Goal: Task Accomplishment & Management: Manage account settings

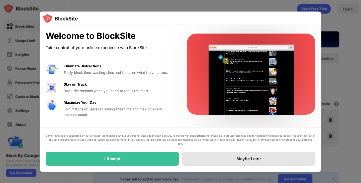
click at [265, 161] on div "Maybe Later" at bounding box center [248, 159] width 133 height 14
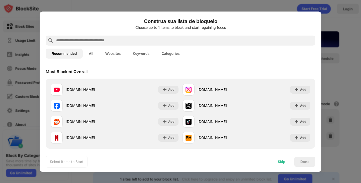
click at [281, 161] on div "Skip" at bounding box center [281, 162] width 8 height 4
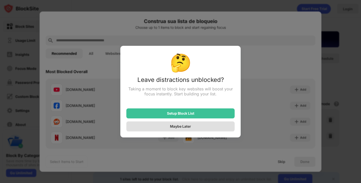
click at [200, 127] on div "Maybe Later" at bounding box center [180, 126] width 108 height 10
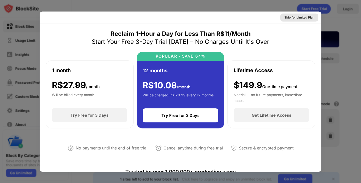
click at [296, 17] on div "Skip for Limited Plan" at bounding box center [299, 17] width 30 height 5
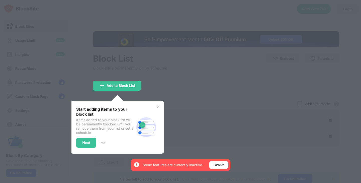
click at [164, 107] on div at bounding box center [180, 91] width 361 height 183
click at [157, 107] on img at bounding box center [158, 107] width 4 height 4
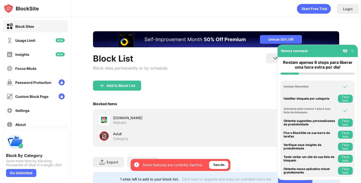
click at [352, 51] on img at bounding box center [351, 50] width 5 height 5
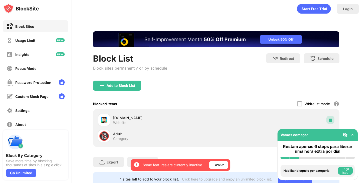
click at [327, 118] on img at bounding box center [329, 119] width 5 height 5
